Goal: Task Accomplishment & Management: Manage account settings

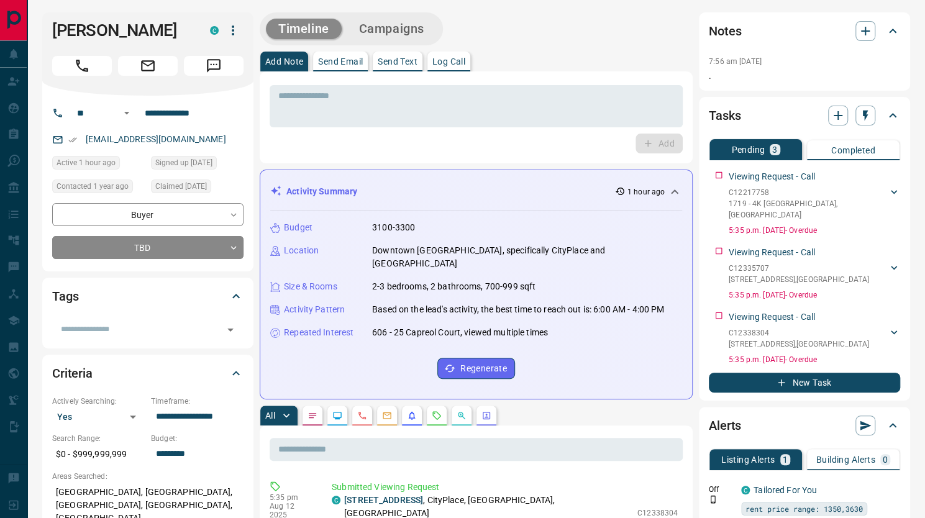
click at [237, 25] on icon "button" at bounding box center [232, 30] width 15 height 15
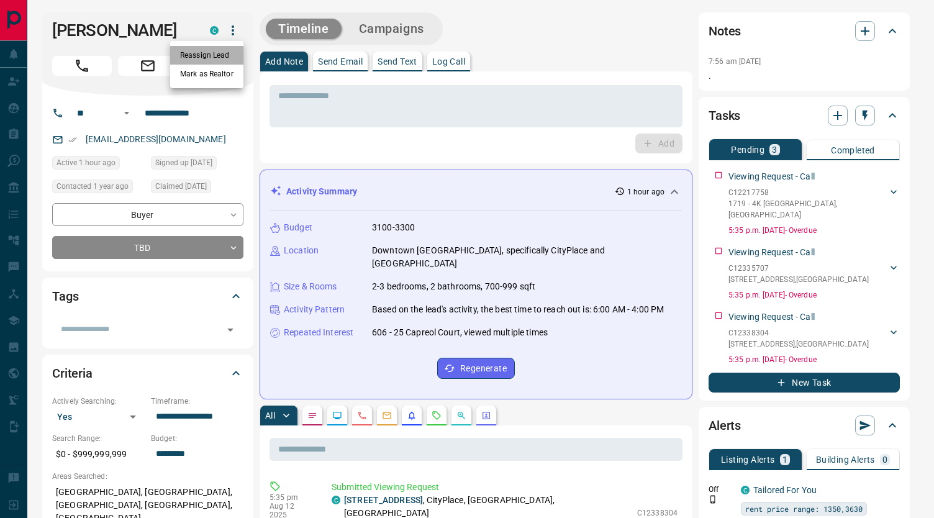
click at [230, 53] on li "Reassign Lead" at bounding box center [206, 55] width 73 height 19
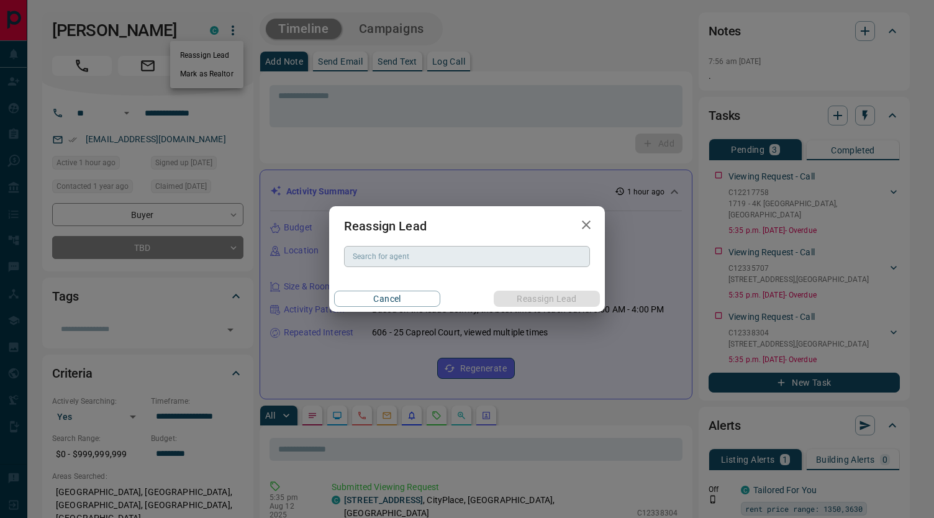
click at [360, 263] on input "Search for agent" at bounding box center [466, 257] width 237 height 14
click at [388, 286] on li "[PERSON_NAME]" at bounding box center [467, 282] width 246 height 19
type input "**********"
click at [550, 297] on button "Reassign Lead" at bounding box center [547, 299] width 106 height 16
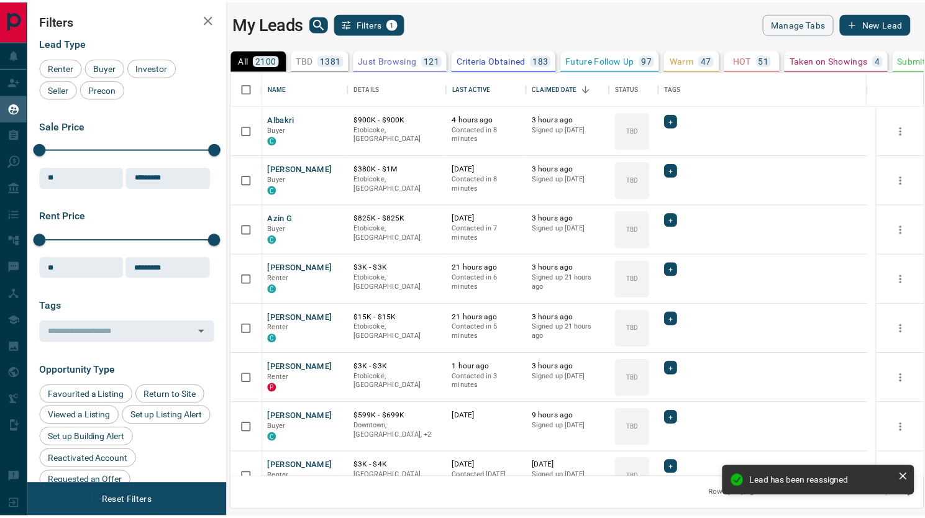
scroll to position [397, 690]
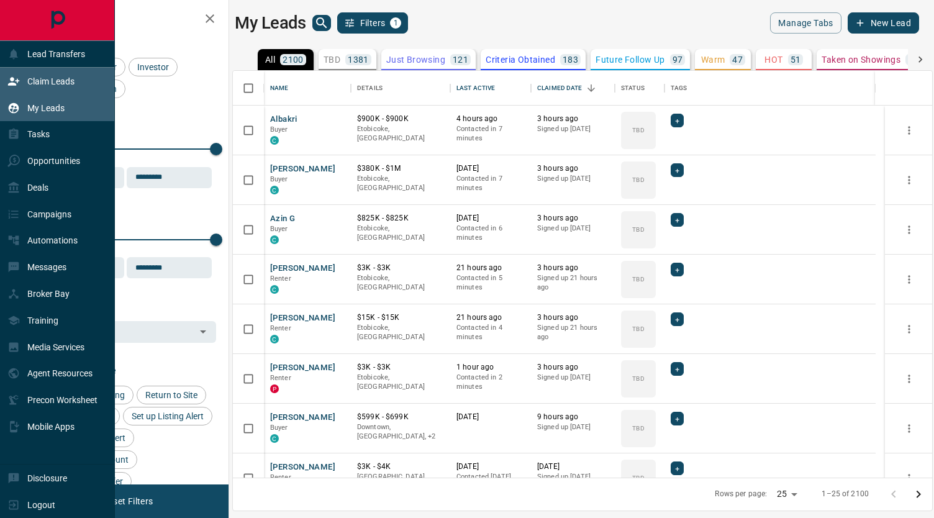
click at [40, 86] on div "Claim Leads" at bounding box center [40, 81] width 67 height 20
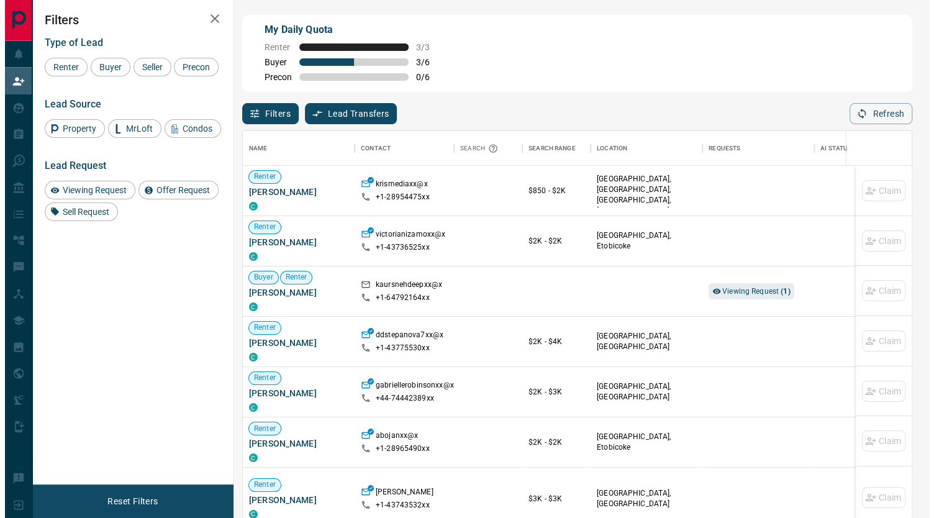
scroll to position [385, 660]
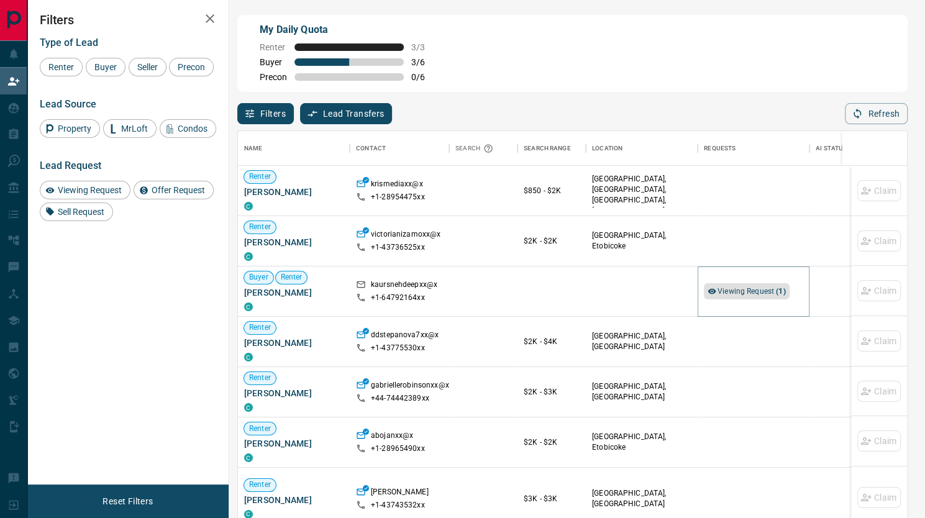
click at [748, 288] on span "Viewing Request ( 1 )" at bounding box center [751, 291] width 68 height 9
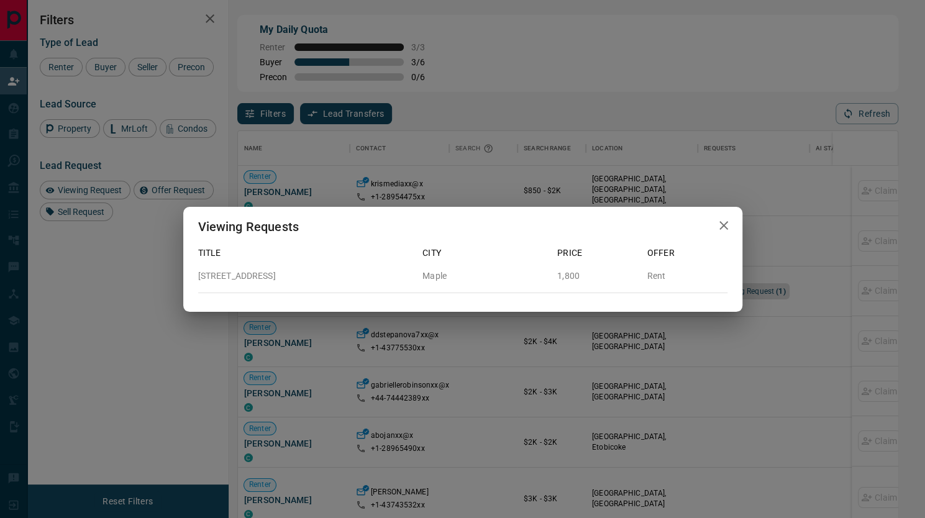
scroll to position [10, 10]
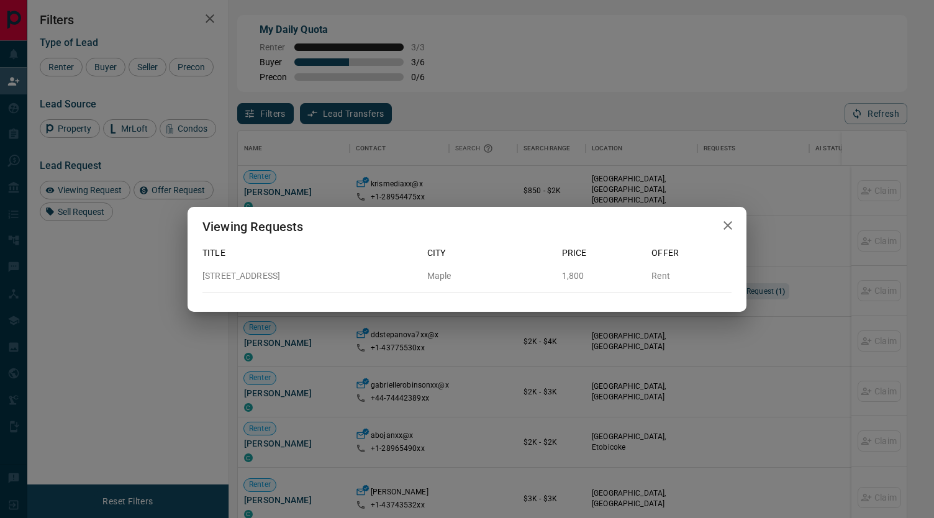
click at [722, 220] on icon "button" at bounding box center [727, 225] width 15 height 15
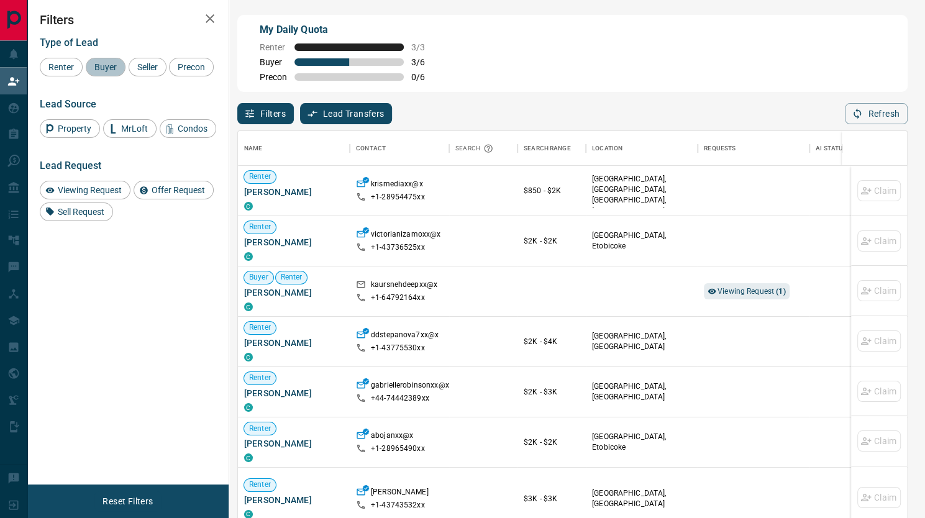
click at [89, 70] on div "Buyer" at bounding box center [106, 67] width 40 height 19
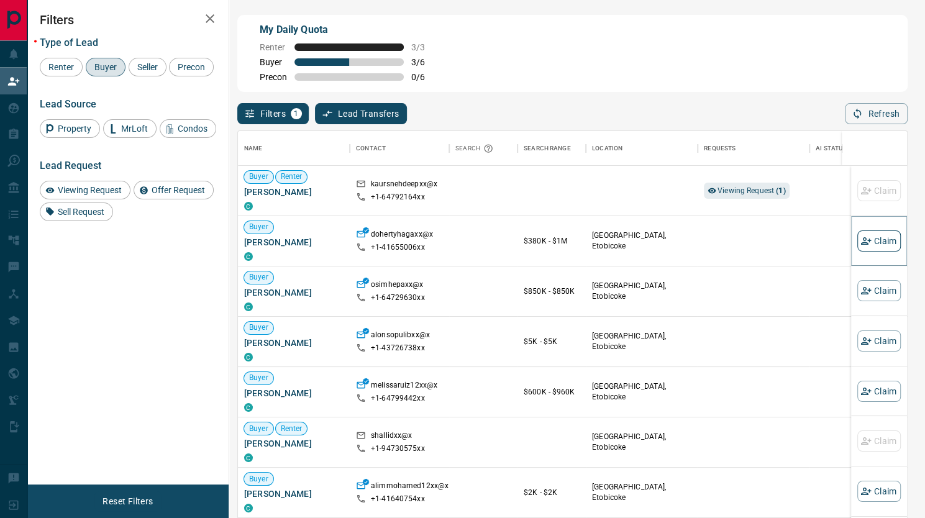
click at [874, 247] on button "Claim" at bounding box center [878, 240] width 43 height 21
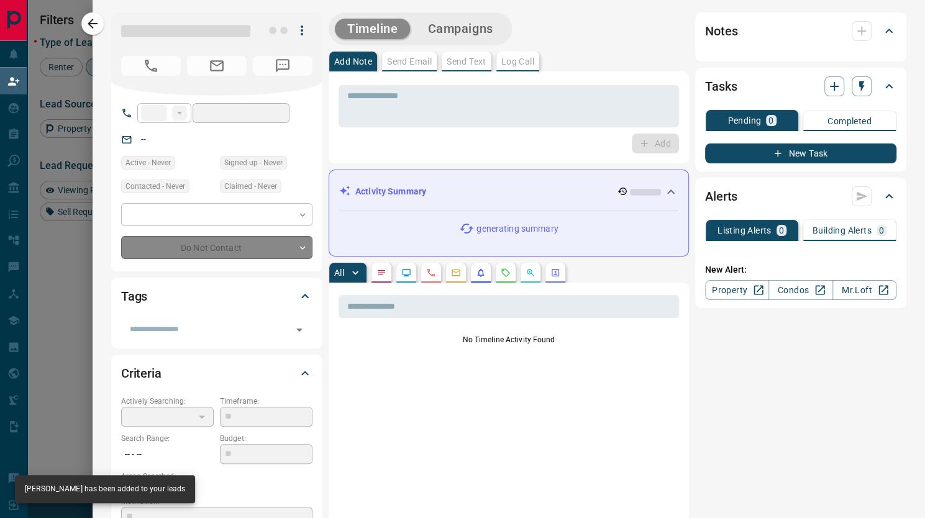
type input "**"
type input "**********"
type input "**"
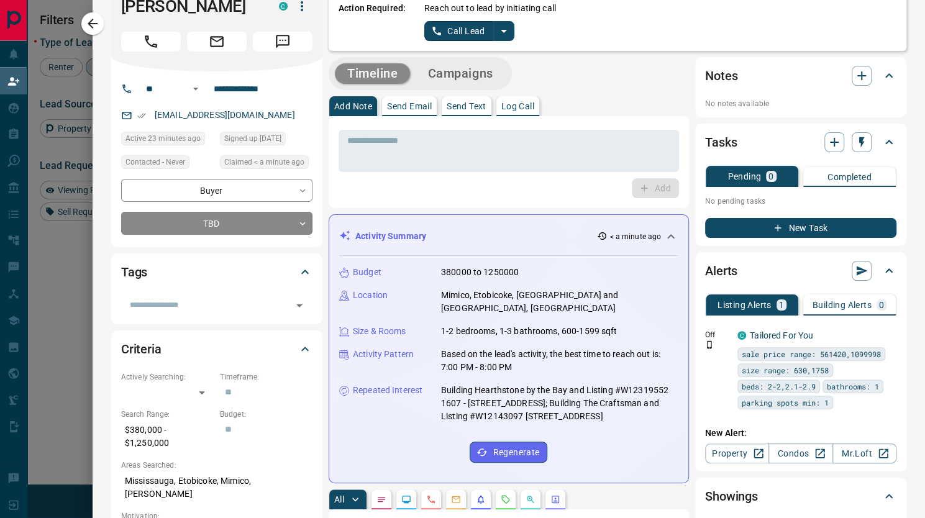
scroll to position [24, 0]
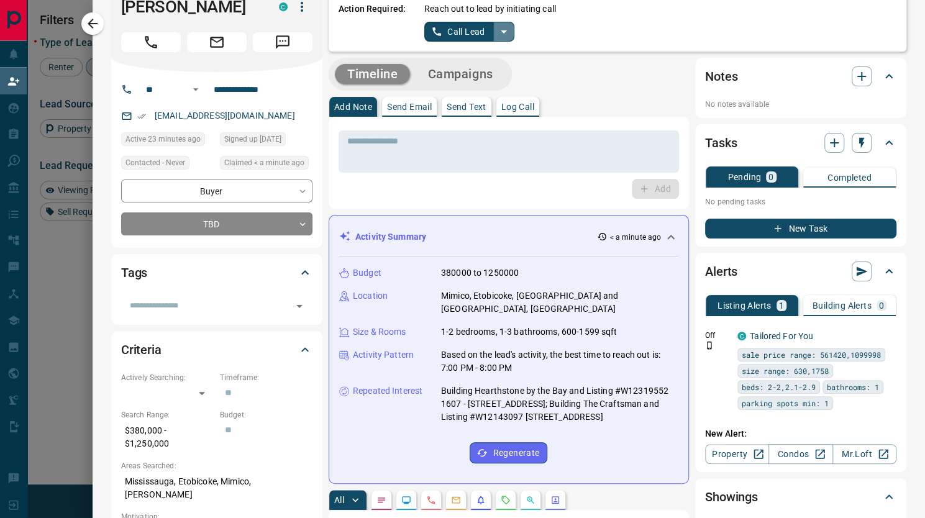
click at [501, 31] on icon "split button" at bounding box center [504, 31] width 6 height 3
click at [464, 76] on li "Log Manual Call" at bounding box center [469, 74] width 76 height 19
click at [424, 35] on button "Log Manual Call" at bounding box center [465, 32] width 82 height 20
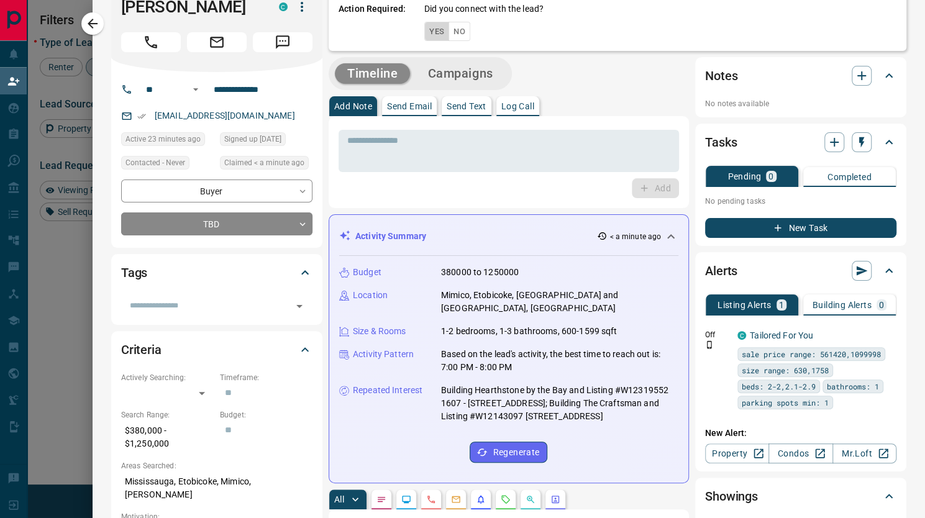
click at [430, 31] on button "Yes" at bounding box center [436, 31] width 25 height 19
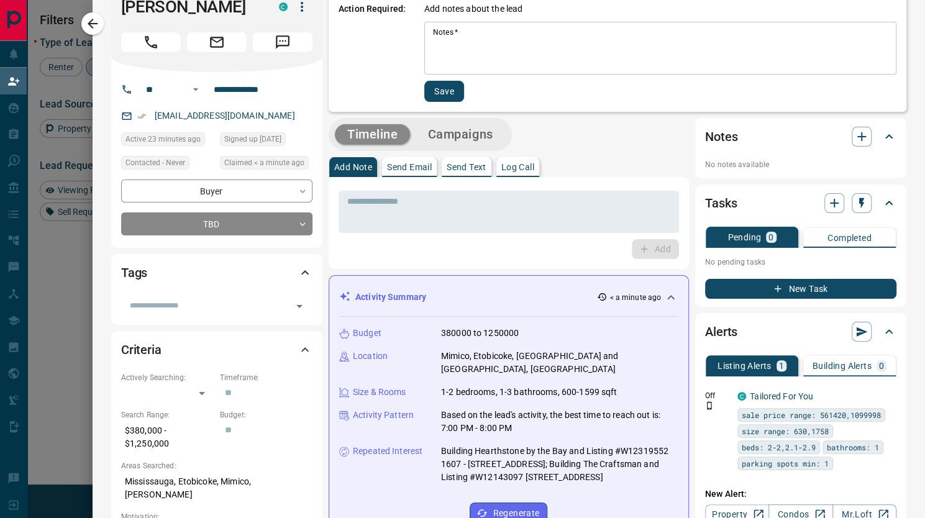
click at [485, 24] on div "* Notes   *" at bounding box center [660, 48] width 472 height 53
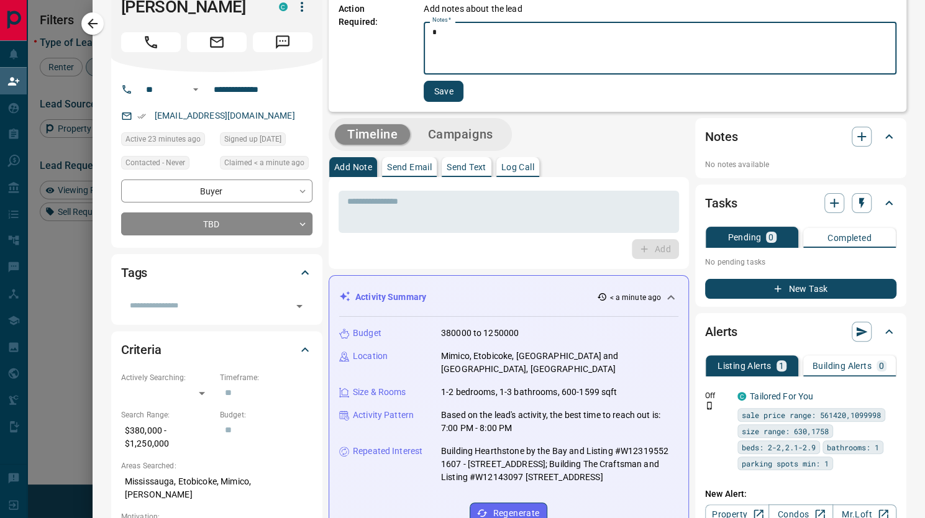
type textarea "*"
click at [442, 96] on button "Save" at bounding box center [444, 91] width 40 height 21
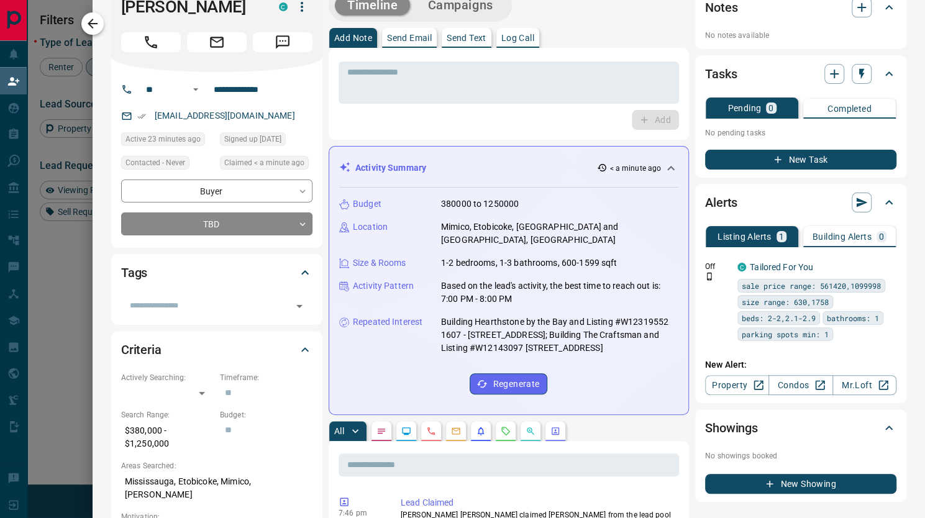
click at [96, 25] on icon "button" at bounding box center [92, 23] width 15 height 15
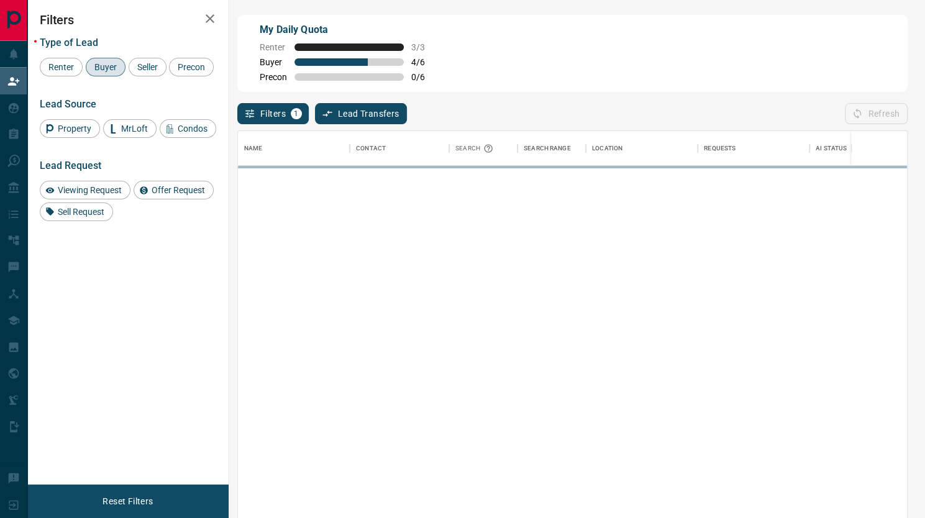
scroll to position [385, 660]
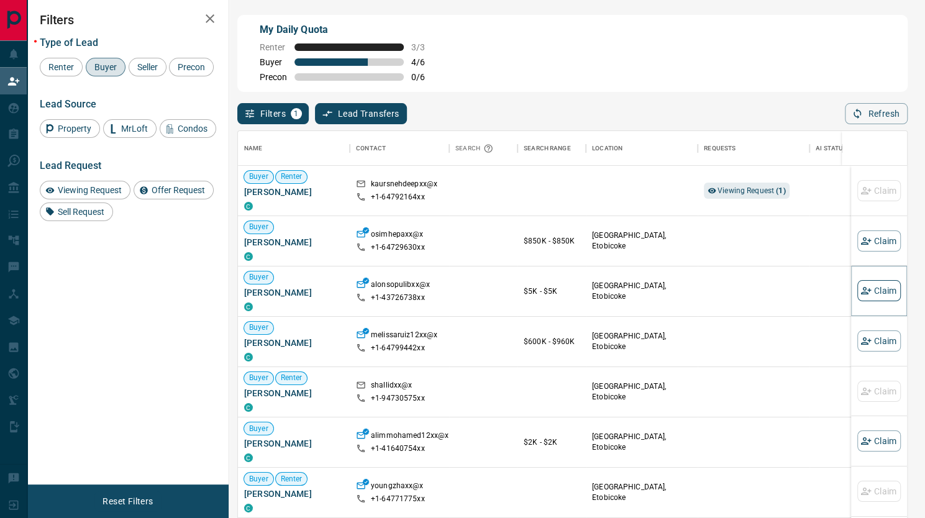
click at [866, 299] on button "Claim" at bounding box center [878, 290] width 43 height 21
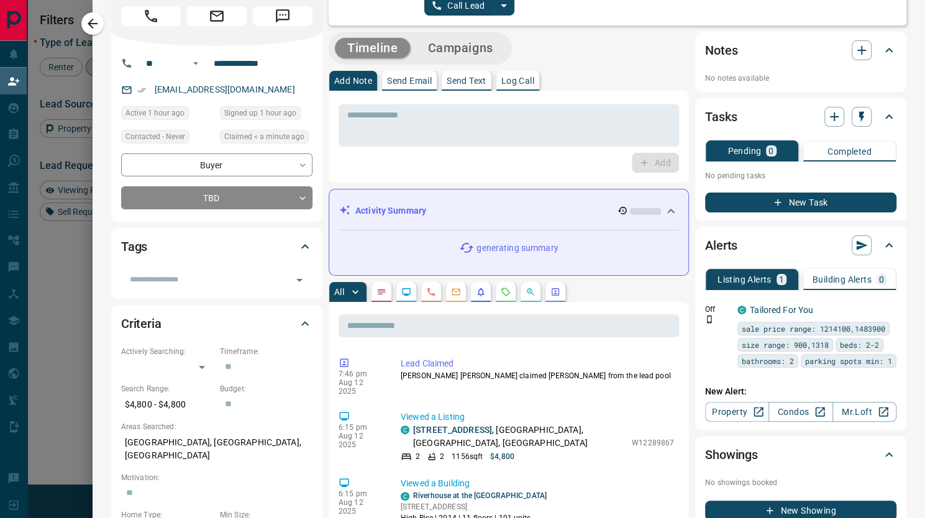
scroll to position [0, 0]
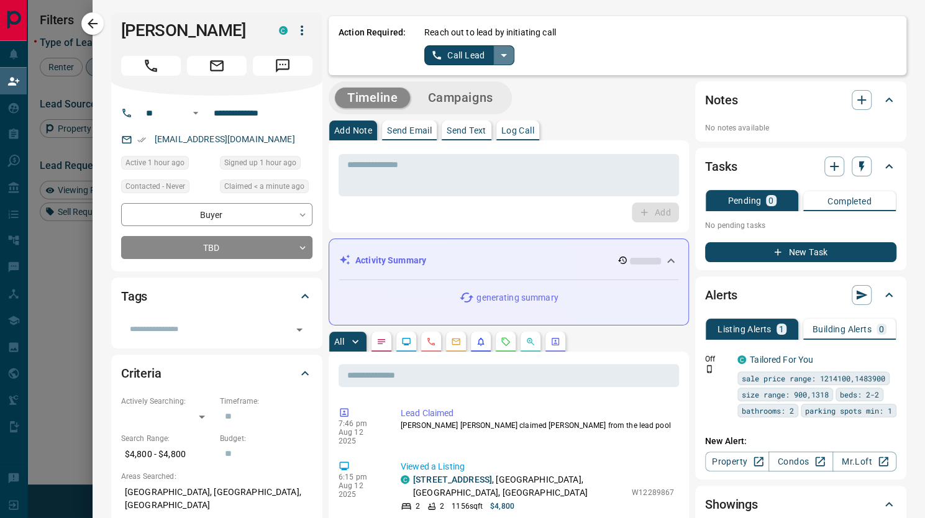
click at [496, 60] on icon "split button" at bounding box center [503, 55] width 15 height 15
click at [467, 100] on li "Log Manual Call" at bounding box center [469, 98] width 76 height 19
click at [426, 66] on div "Action Required: Reach out to lead by initiating call Log Manual Call" at bounding box center [618, 45] width 578 height 59
click at [424, 58] on button "Log Manual Call" at bounding box center [465, 55] width 82 height 20
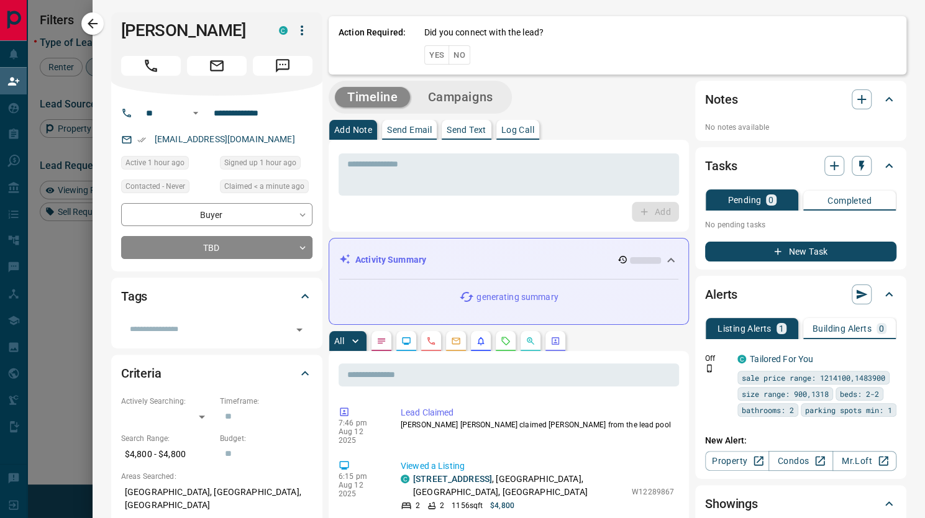
click at [424, 58] on button "Yes" at bounding box center [436, 54] width 25 height 19
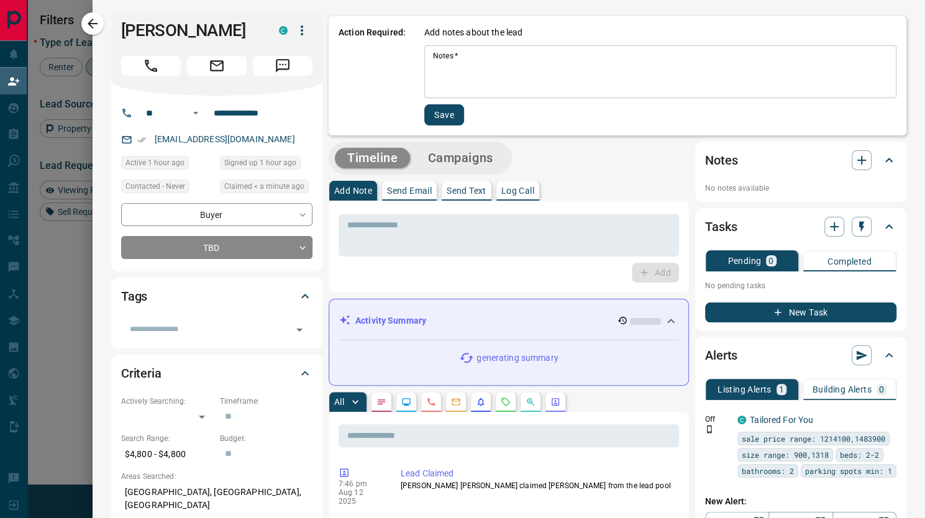
click at [433, 58] on textarea "Notes   *" at bounding box center [660, 72] width 455 height 42
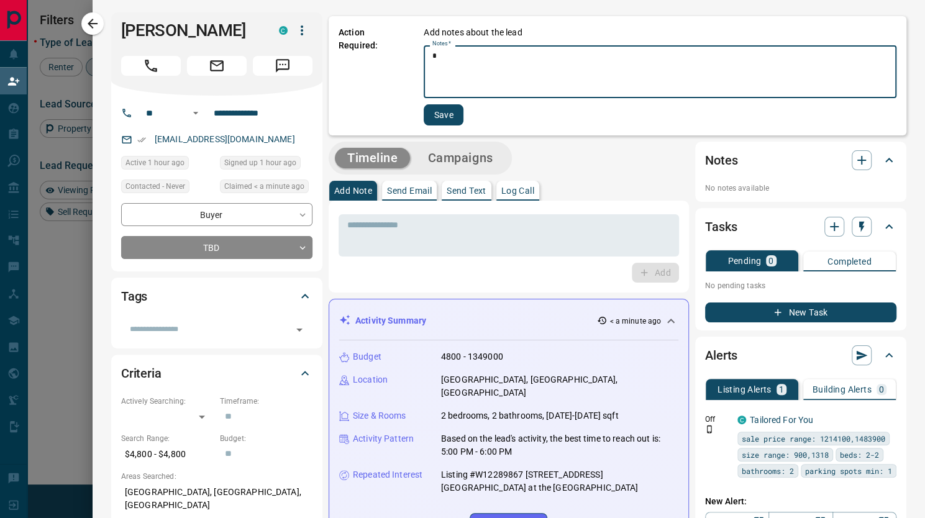
type textarea "*"
click at [433, 125] on button "Save" at bounding box center [444, 114] width 40 height 21
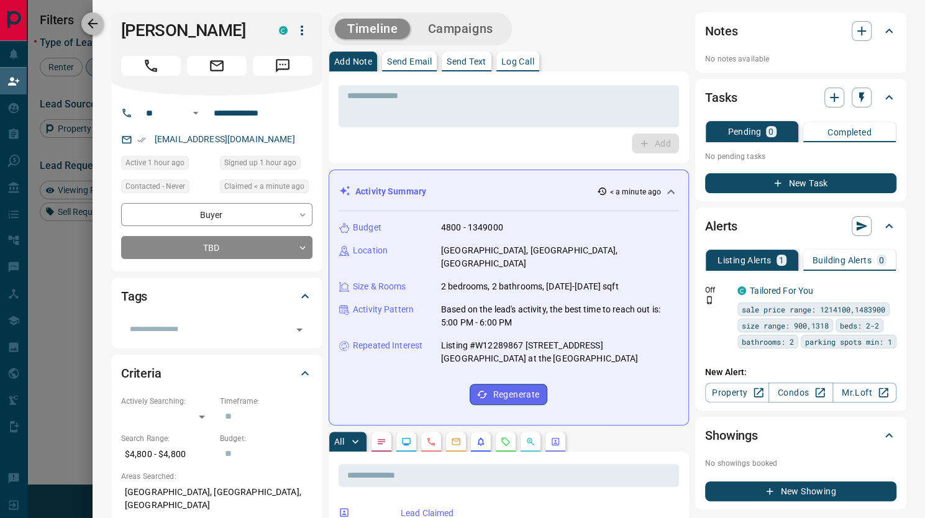
click at [91, 22] on icon "button" at bounding box center [93, 24] width 10 height 10
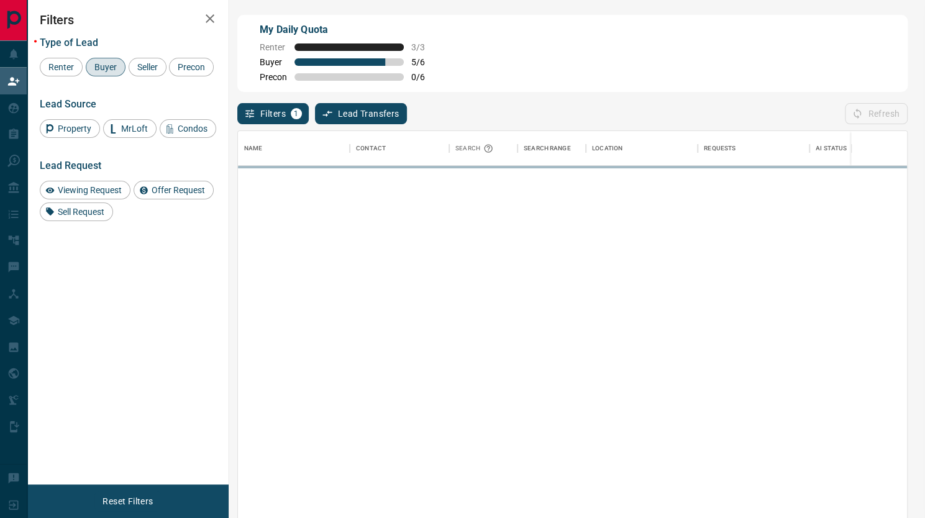
scroll to position [385, 660]
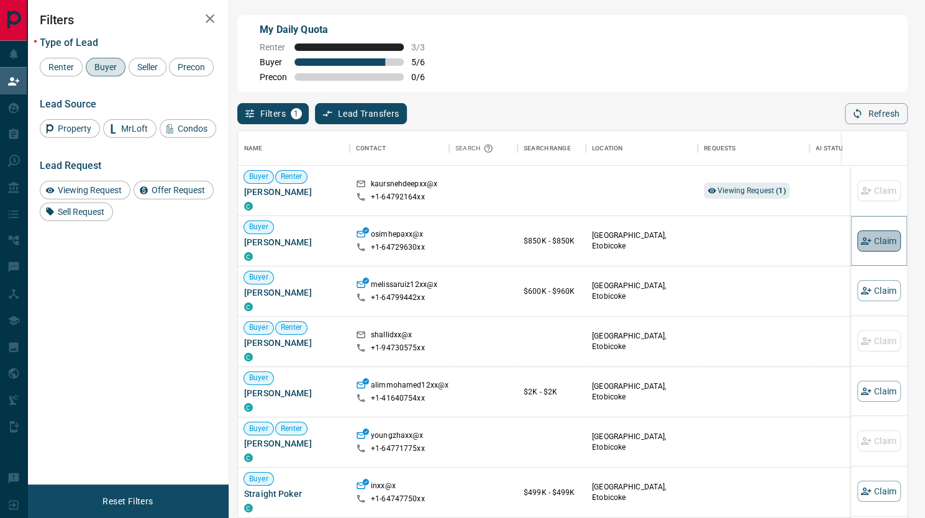
click at [867, 247] on button "Claim" at bounding box center [878, 240] width 43 height 21
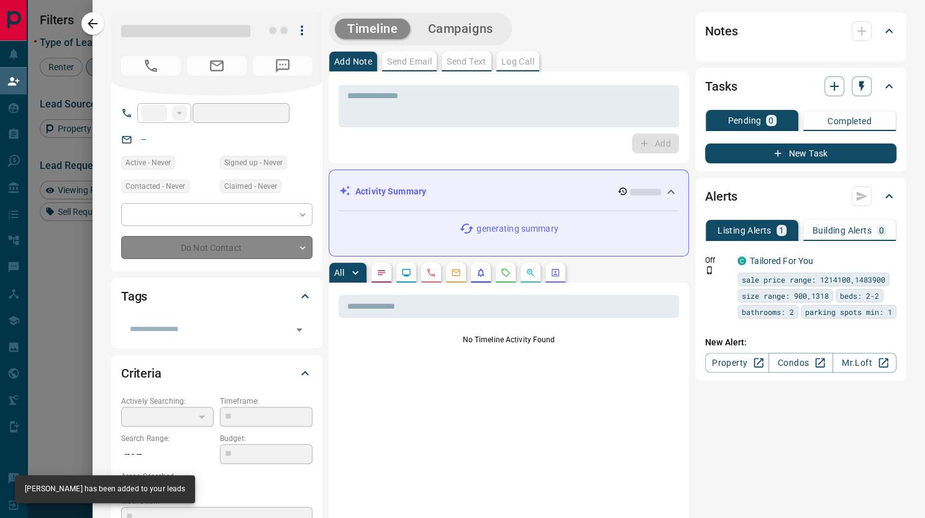
type input "**"
type input "**********"
type input "**"
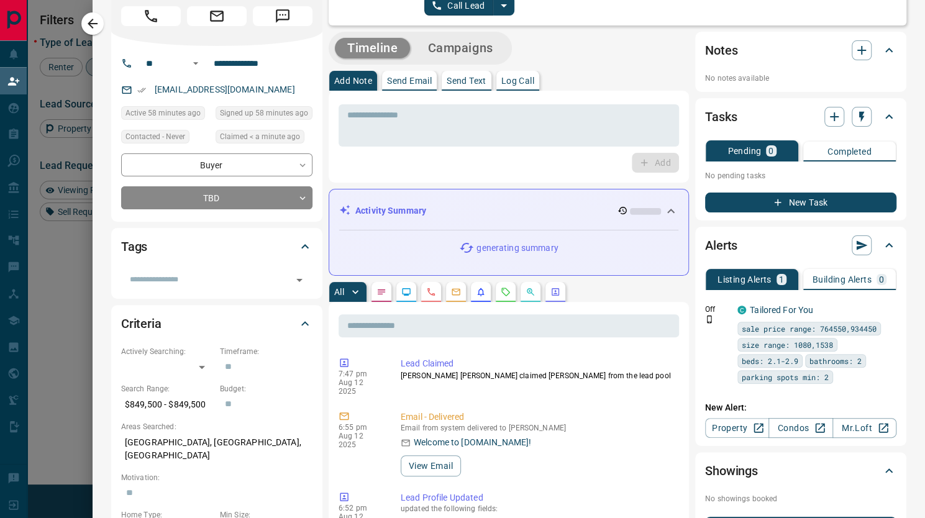
scroll to position [0, 0]
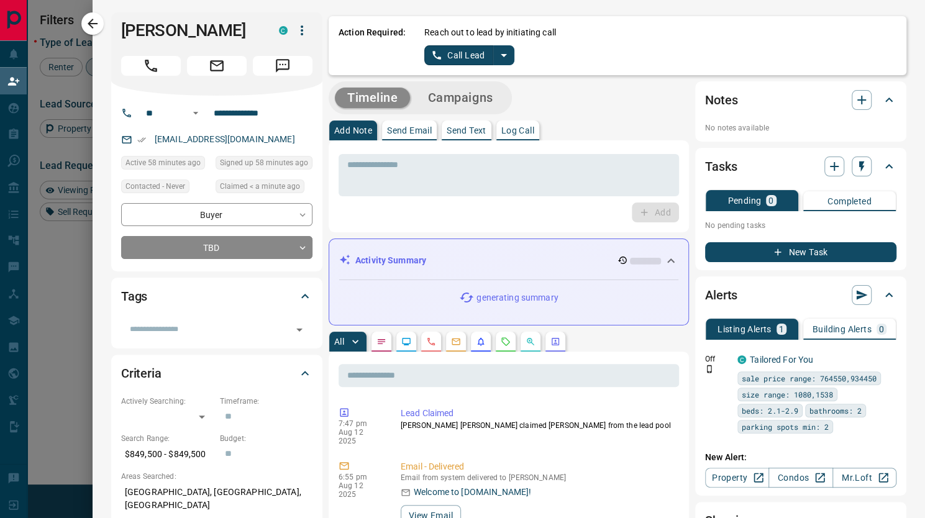
click at [496, 58] on icon "split button" at bounding box center [503, 55] width 15 height 15
click at [478, 94] on li "Log Manual Call" at bounding box center [469, 98] width 76 height 19
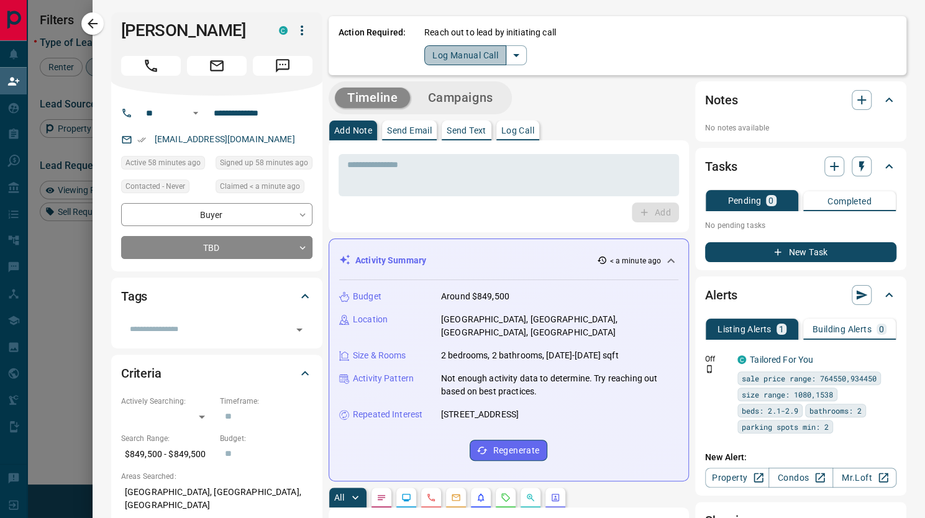
click at [424, 60] on button "Log Manual Call" at bounding box center [465, 55] width 82 height 20
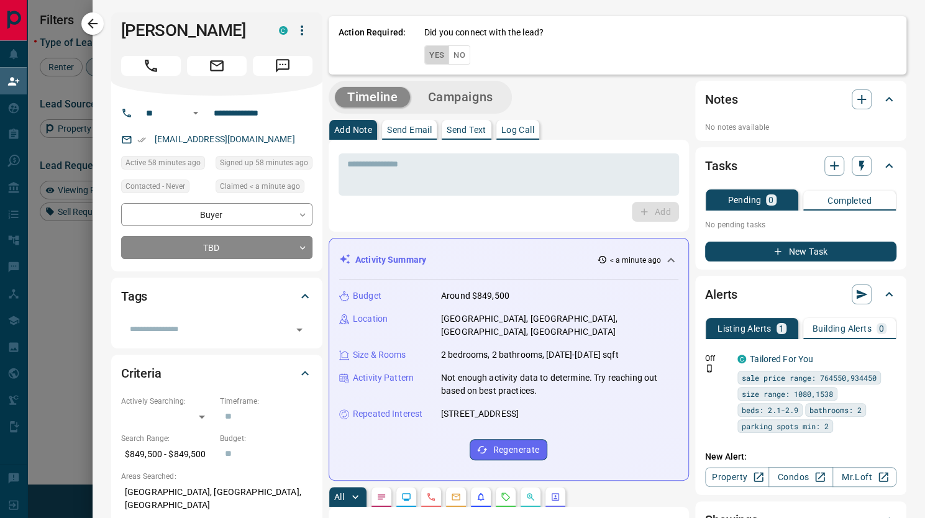
click at [424, 57] on button "Yes" at bounding box center [436, 54] width 25 height 19
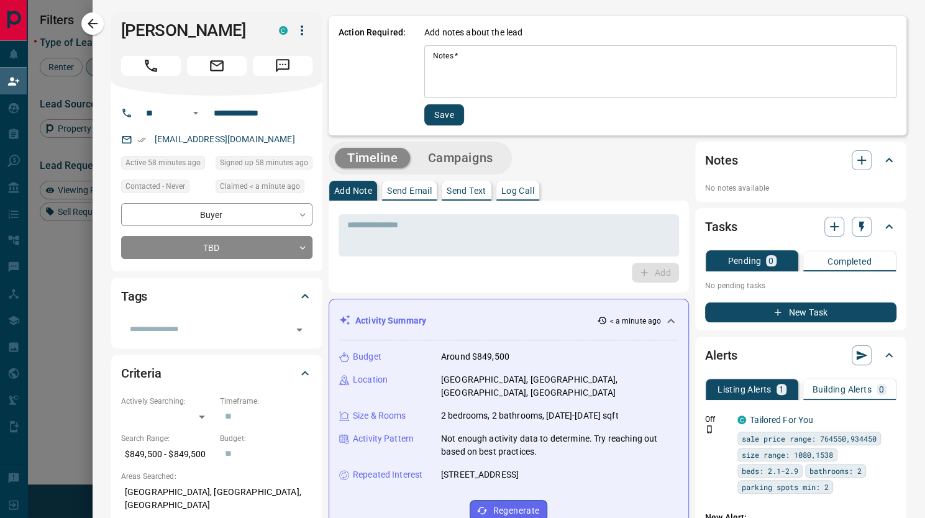
click at [433, 75] on textarea "Notes   *" at bounding box center [660, 72] width 455 height 42
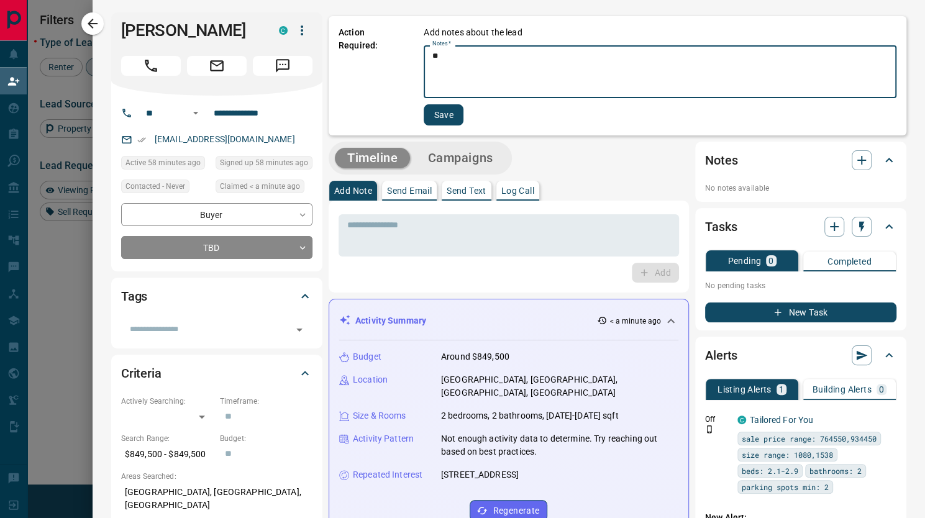
type textarea "*"
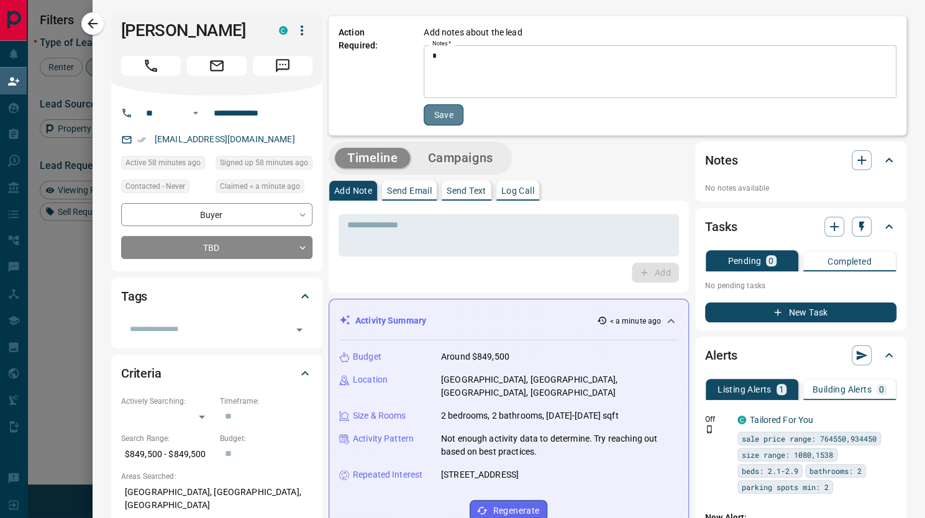
click at [434, 104] on button "Save" at bounding box center [444, 114] width 40 height 21
